Goal: Transaction & Acquisition: Purchase product/service

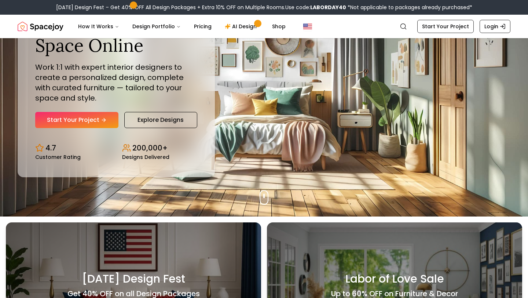
scroll to position [79, 0]
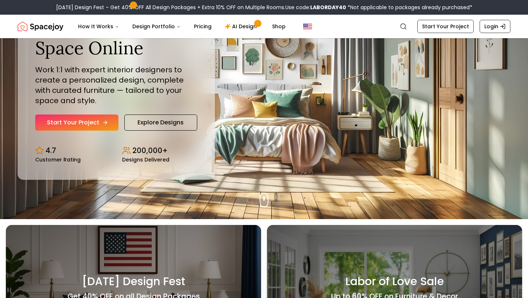
click at [87, 121] on link "Start Your Project" at bounding box center [76, 122] width 83 height 16
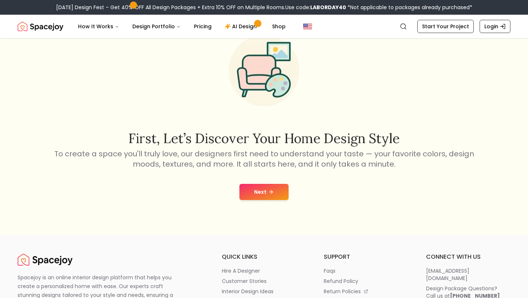
scroll to position [30, 0]
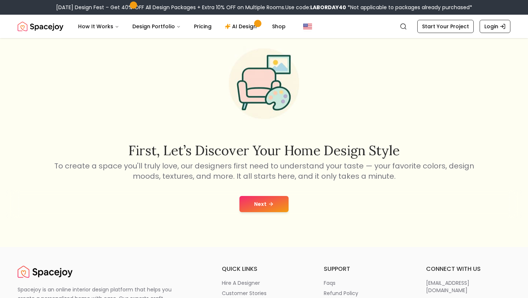
click at [270, 206] on icon at bounding box center [271, 204] width 6 height 6
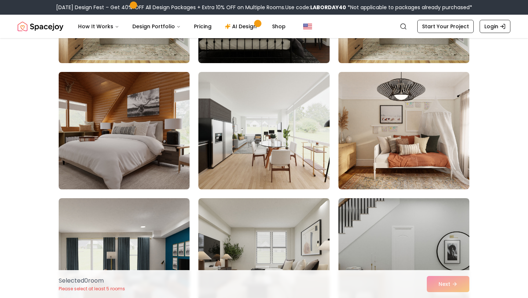
scroll to position [1162, 0]
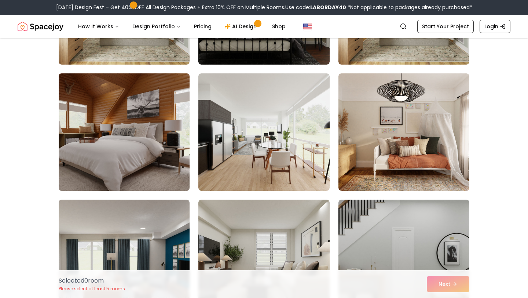
click at [153, 168] on img at bounding box center [124, 131] width 138 height 123
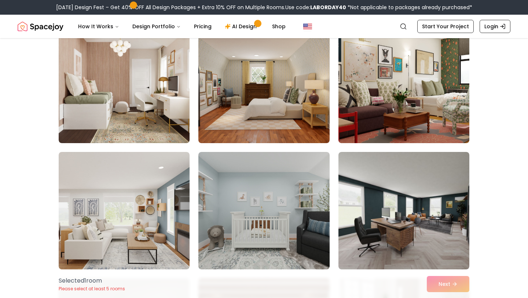
scroll to position [76, 0]
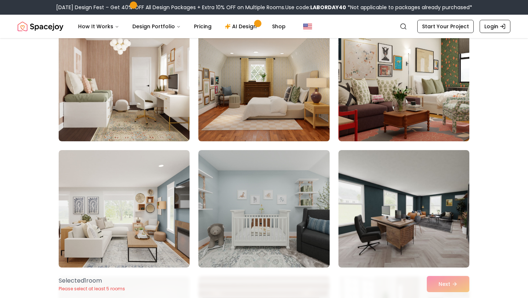
click at [267, 120] on img at bounding box center [264, 82] width 138 height 123
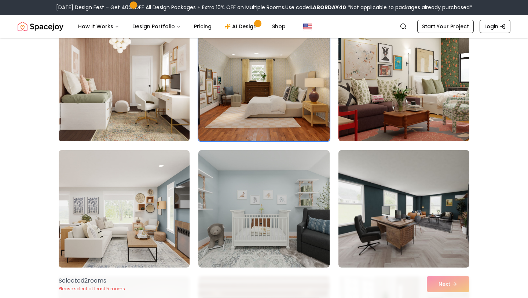
click at [175, 93] on img at bounding box center [124, 82] width 138 height 123
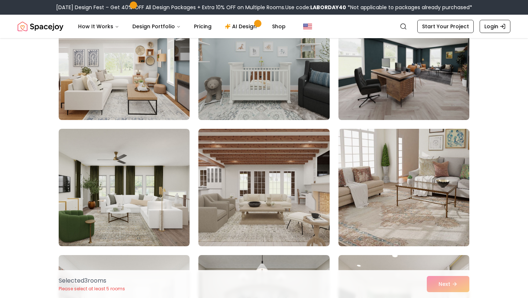
scroll to position [276, 0]
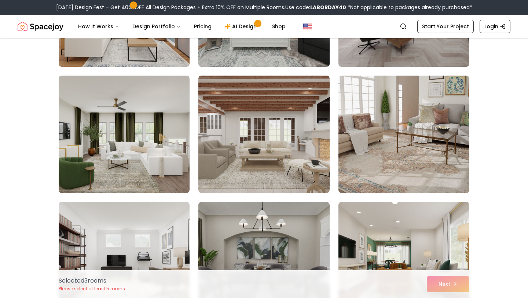
click at [266, 182] on img at bounding box center [263, 134] width 131 height 117
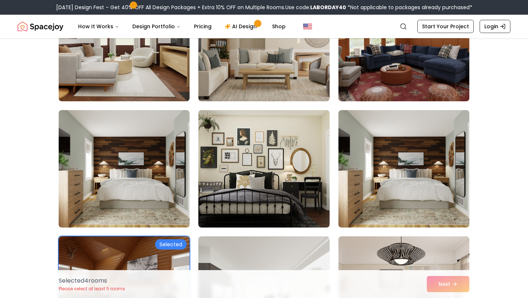
scroll to position [999, 0]
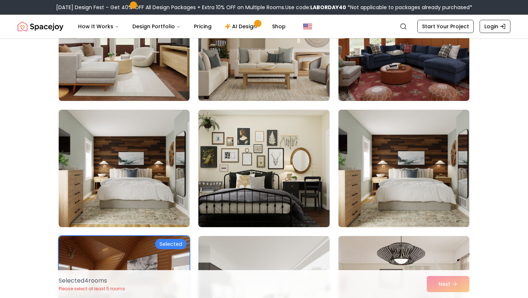
click at [378, 199] on img at bounding box center [404, 168] width 138 height 123
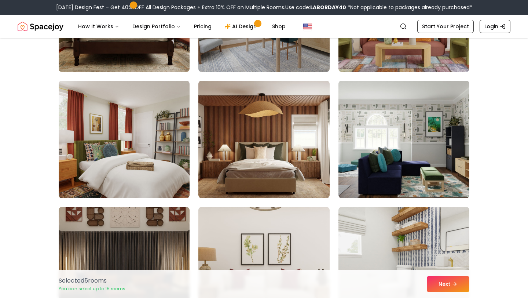
scroll to position [1662, 0]
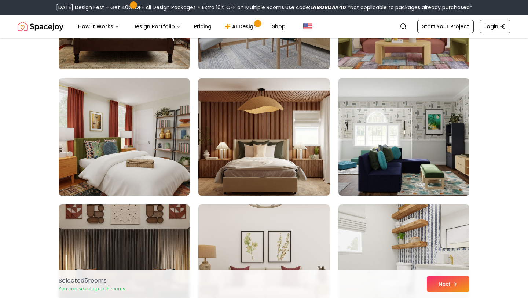
click at [289, 162] on img at bounding box center [264, 136] width 138 height 123
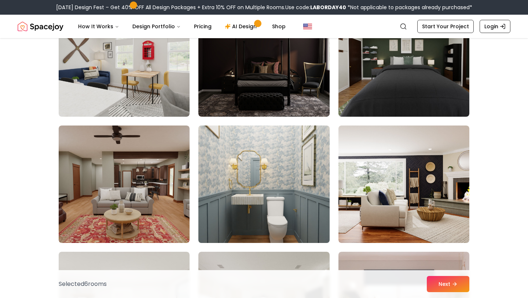
scroll to position [2501, 0]
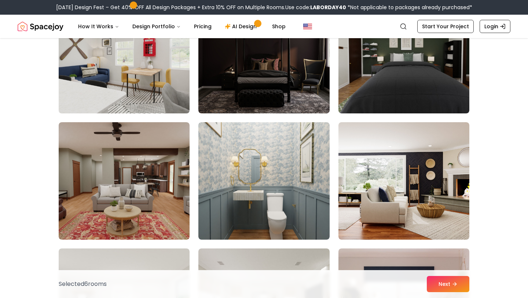
click at [166, 78] on img at bounding box center [124, 54] width 138 height 123
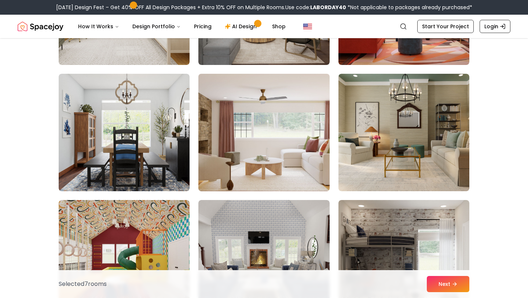
scroll to position [2803, 0]
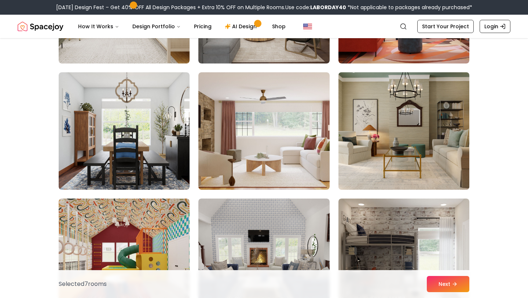
click at [363, 177] on img at bounding box center [404, 130] width 138 height 123
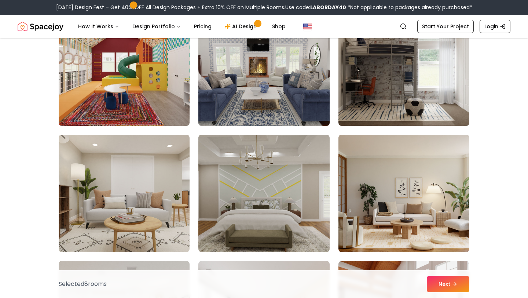
scroll to position [2994, 0]
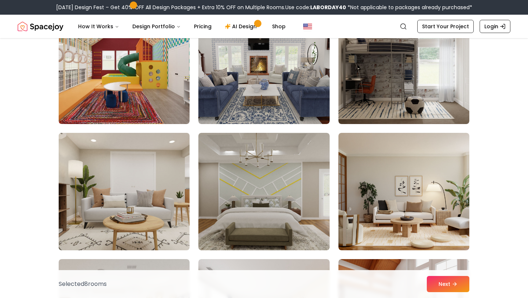
click at [165, 203] on img at bounding box center [124, 191] width 138 height 123
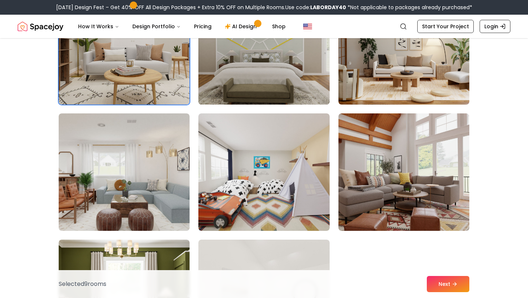
scroll to position [3140, 0]
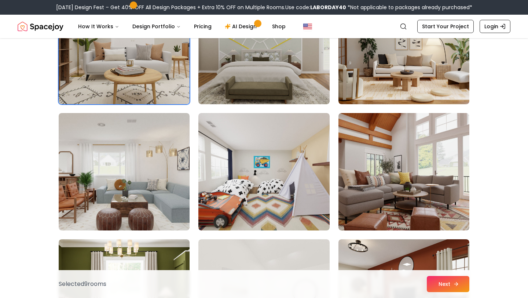
click at [438, 286] on button "Next" at bounding box center [448, 284] width 43 height 16
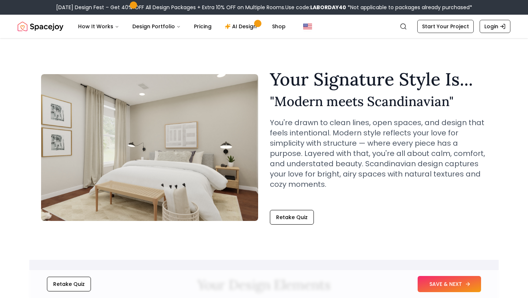
click at [440, 286] on button "SAVE & NEXT" at bounding box center [449, 284] width 63 height 16
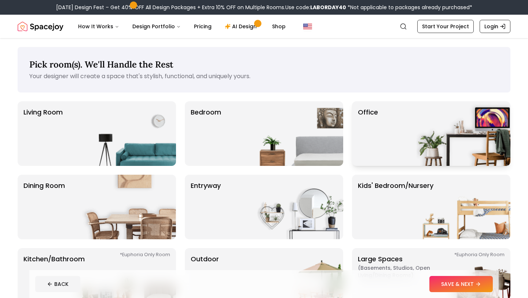
click at [407, 127] on div "Office" at bounding box center [431, 133] width 158 height 65
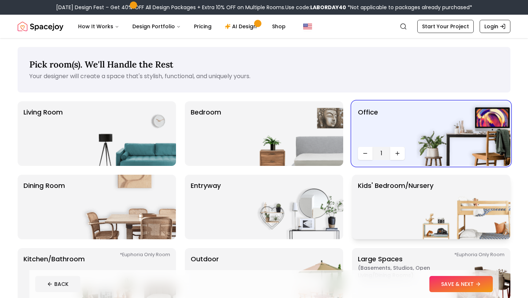
click at [419, 205] on img at bounding box center [464, 207] width 94 height 65
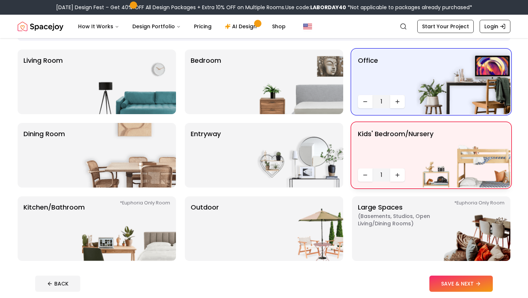
scroll to position [63, 0]
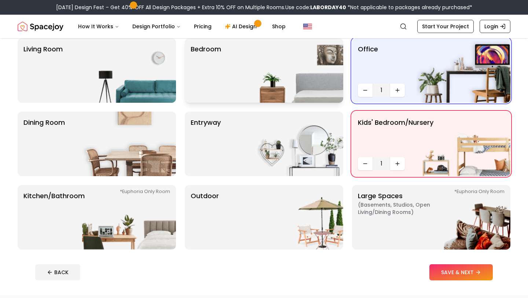
click at [282, 68] on img at bounding box center [296, 70] width 94 height 65
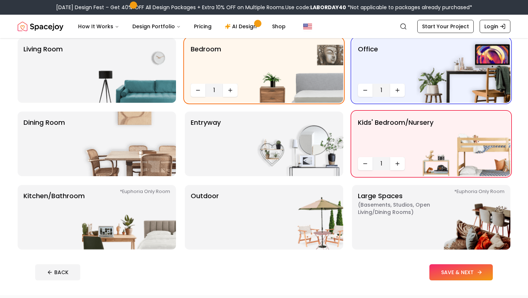
click at [457, 276] on button "SAVE & NEXT" at bounding box center [460, 272] width 63 height 16
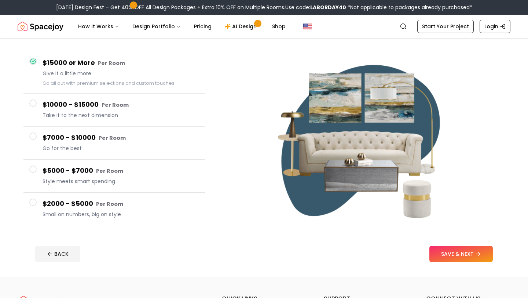
scroll to position [59, 0]
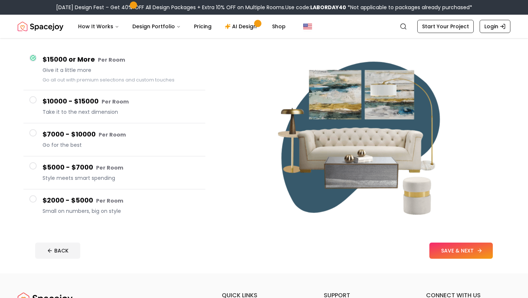
click at [461, 254] on button "SAVE & NEXT" at bounding box center [460, 250] width 63 height 16
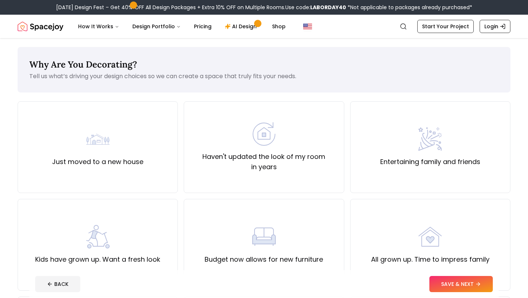
click at [263, 157] on label "Haven't updated the look of my room in years" at bounding box center [264, 161] width 148 height 21
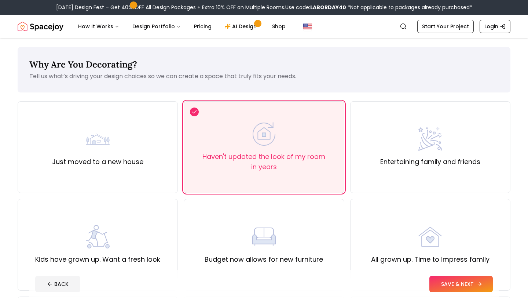
click at [453, 281] on button "SAVE & NEXT" at bounding box center [460, 284] width 63 height 16
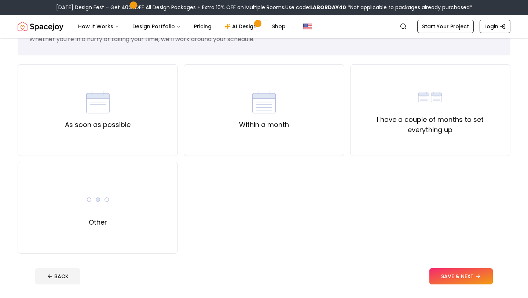
scroll to position [39, 0]
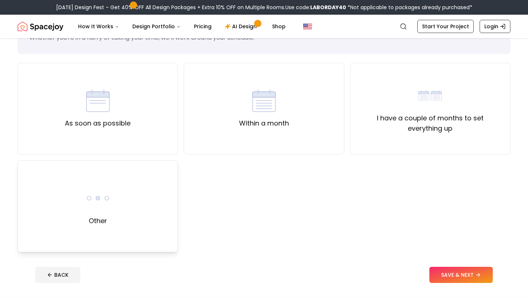
click at [138, 238] on div "Other" at bounding box center [98, 206] width 160 height 92
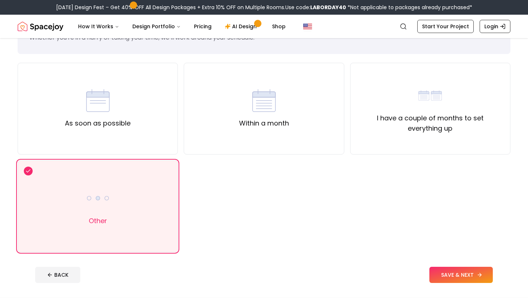
click at [450, 270] on button "SAVE & NEXT" at bounding box center [460, 275] width 63 height 16
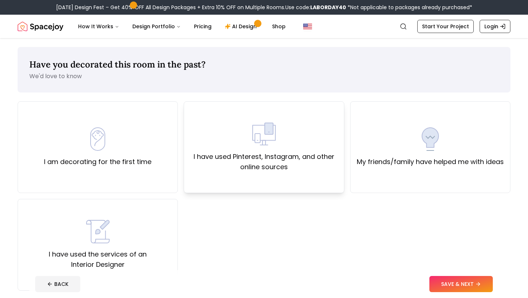
click at [293, 177] on div "I have used Pinterest, Instagram, and other online sources" at bounding box center [264, 147] width 160 height 92
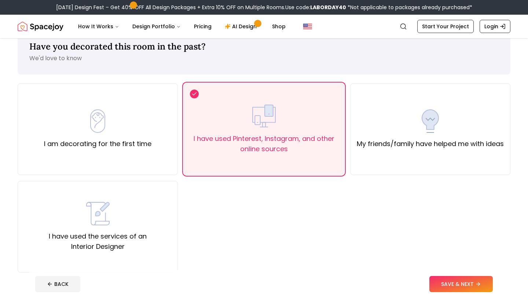
scroll to position [18, 0]
click at [436, 277] on button "SAVE & NEXT" at bounding box center [460, 284] width 63 height 16
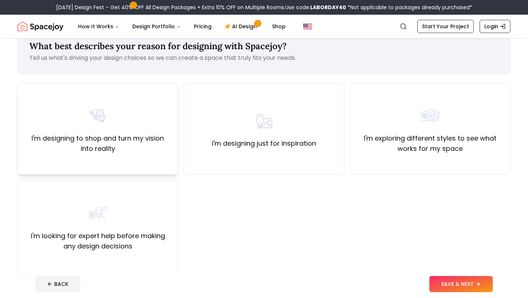
click at [168, 152] on label "I'm designing to shop and turn my vision into reality" at bounding box center [98, 143] width 148 height 21
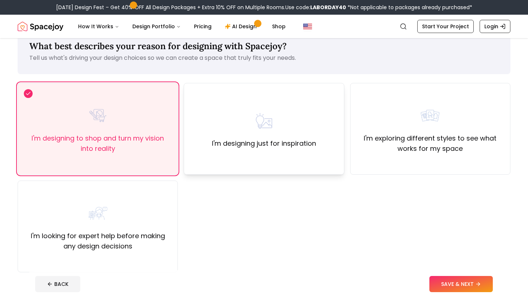
click at [218, 149] on div "I'm designing just for inspiration" at bounding box center [264, 129] width 160 height 92
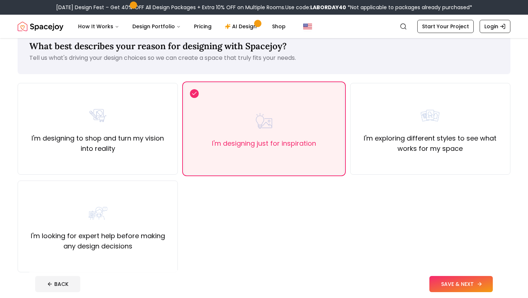
click at [466, 284] on button "SAVE & NEXT" at bounding box center [460, 284] width 63 height 16
